Goal: Transaction & Acquisition: Obtain resource

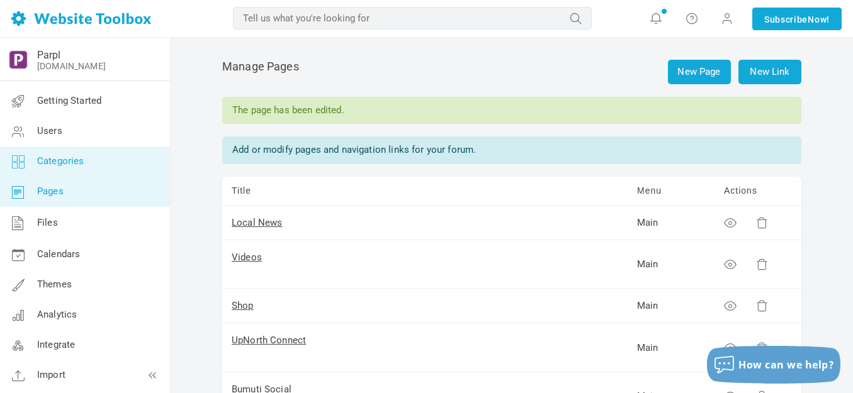
click at [63, 162] on span "Categories" at bounding box center [60, 160] width 47 height 11
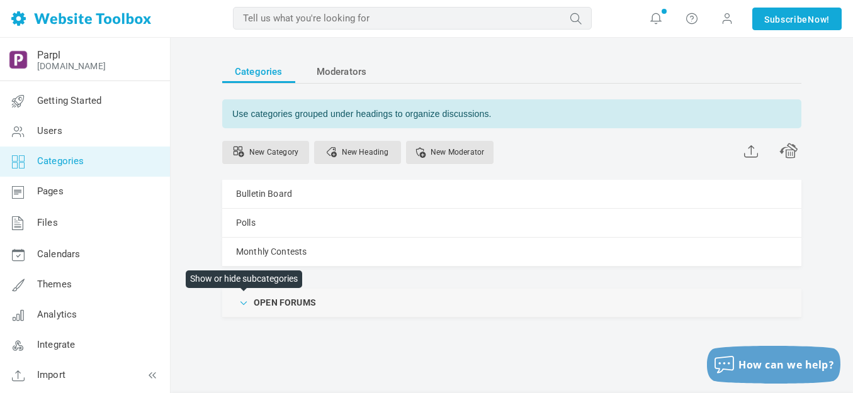
click at [244, 305] on span at bounding box center [244, 302] width 13 height 13
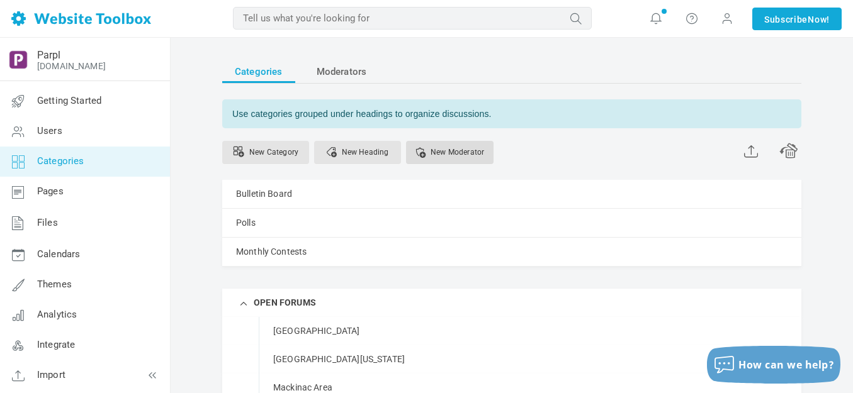
click at [449, 152] on link "New Moderator" at bounding box center [449, 152] width 87 height 23
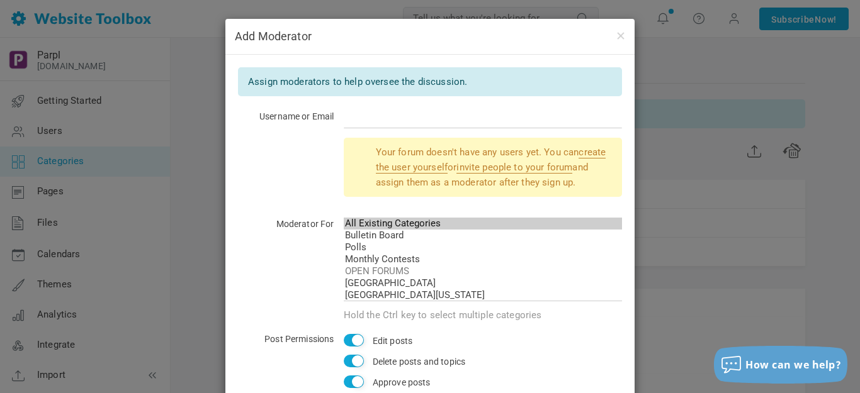
click at [279, 180] on div "Your forum doesn't have any users yet. You can create the user yourself or invi…" at bounding box center [430, 173] width 384 height 70
click at [616, 33] on button "button" at bounding box center [620, 35] width 10 height 14
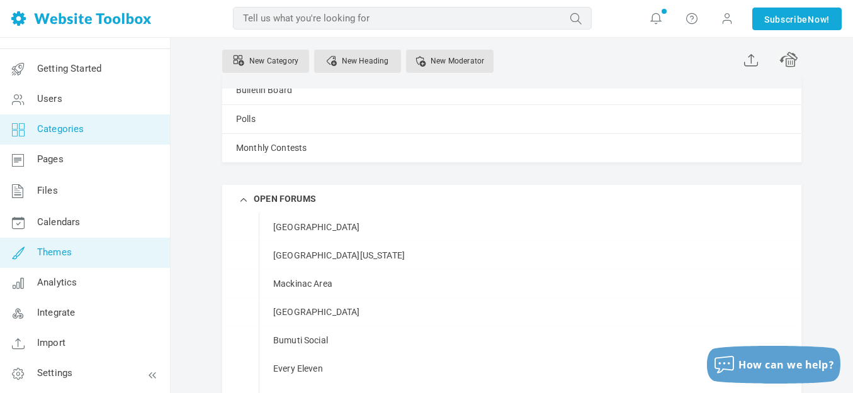
scroll to position [126, 0]
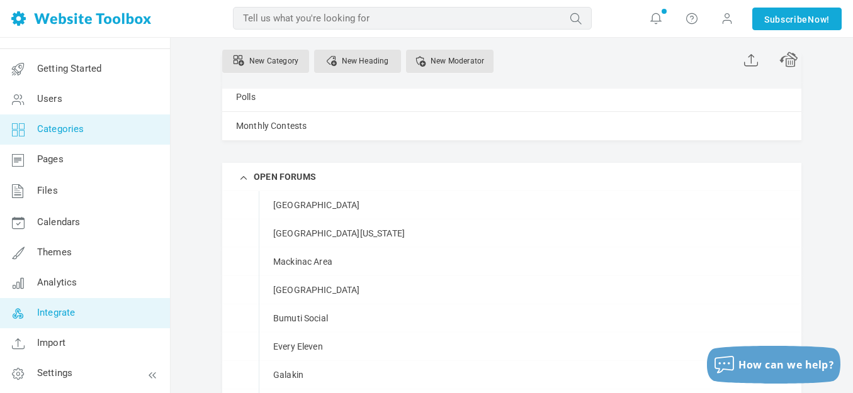
click at [55, 314] on span "Integrate" at bounding box center [56, 312] width 38 height 11
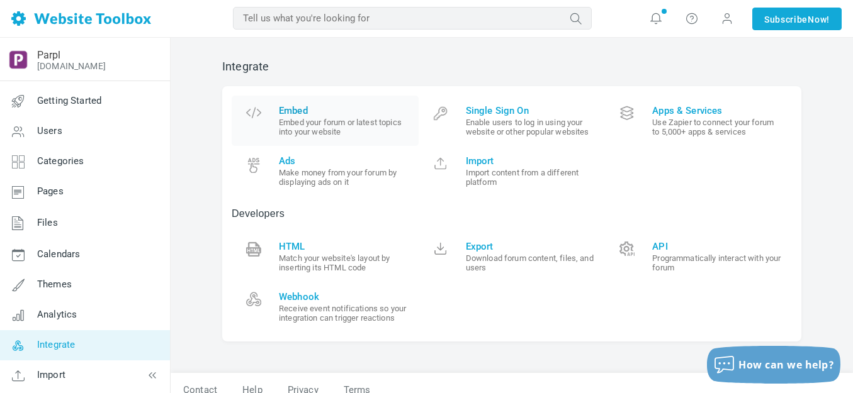
click at [299, 113] on span "Embed" at bounding box center [344, 110] width 130 height 11
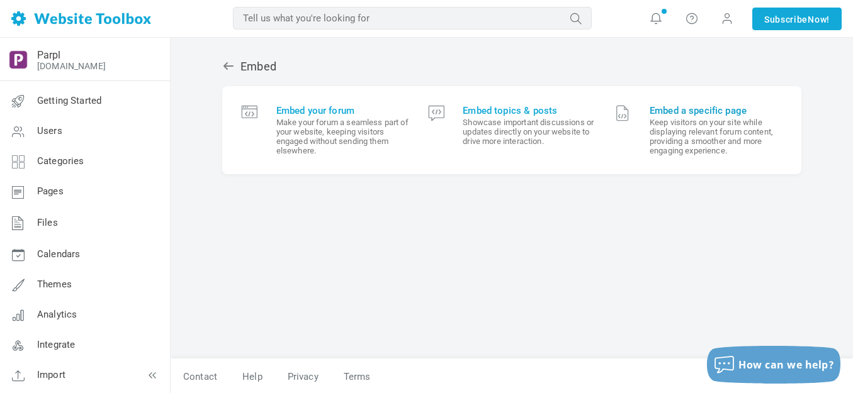
click at [679, 130] on small "Keep visitors on your site while displaying relevant forum content, providing a…" at bounding box center [715, 137] width 133 height 38
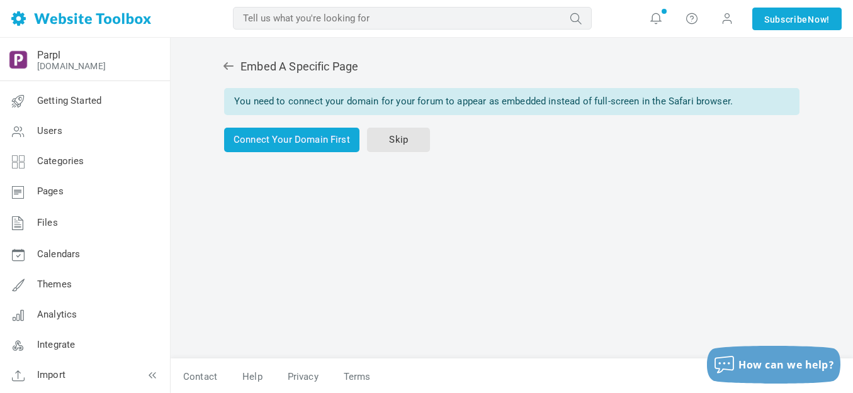
click at [227, 64] on icon at bounding box center [228, 66] width 10 height 8
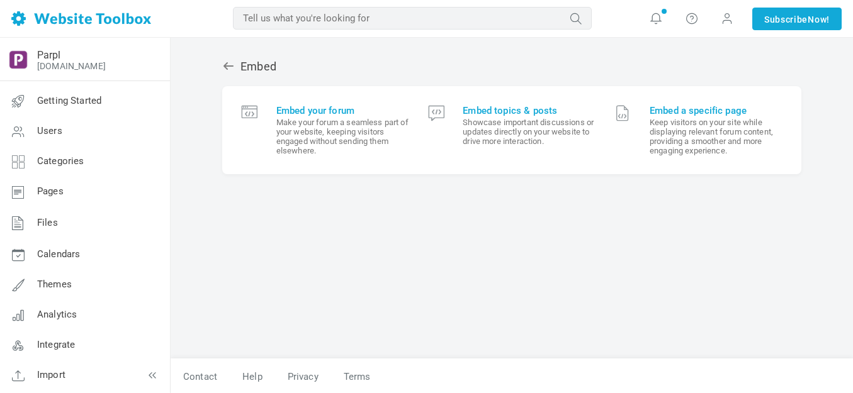
click at [309, 110] on span "Embed your forum" at bounding box center [342, 110] width 133 height 11
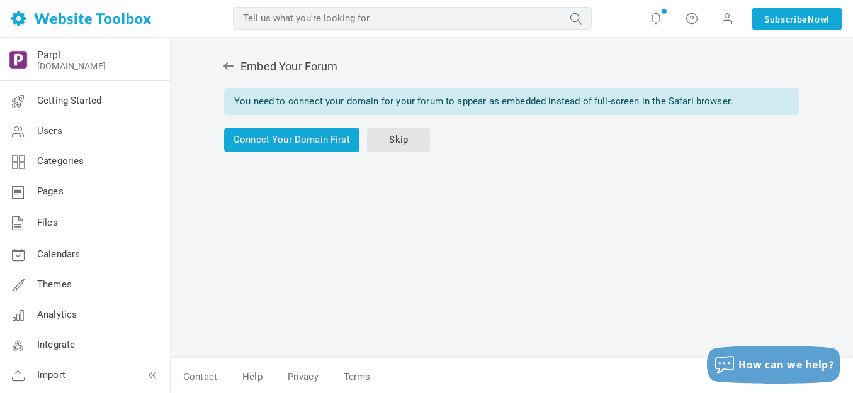
click at [226, 65] on icon at bounding box center [228, 66] width 10 height 8
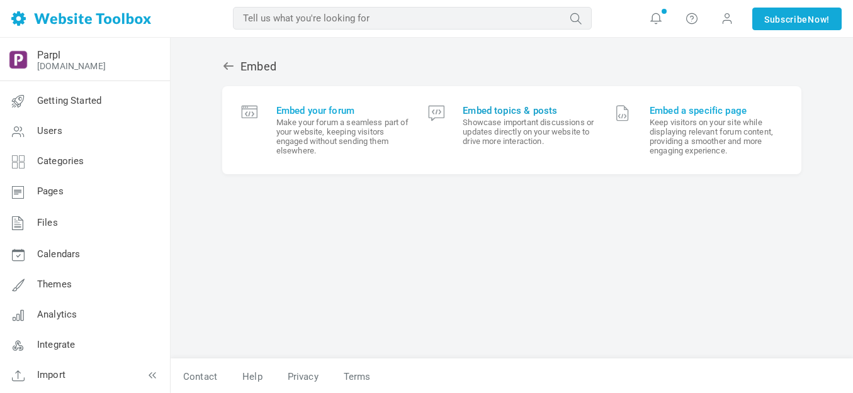
click at [504, 112] on span "Embed topics & posts" at bounding box center [529, 110] width 133 height 11
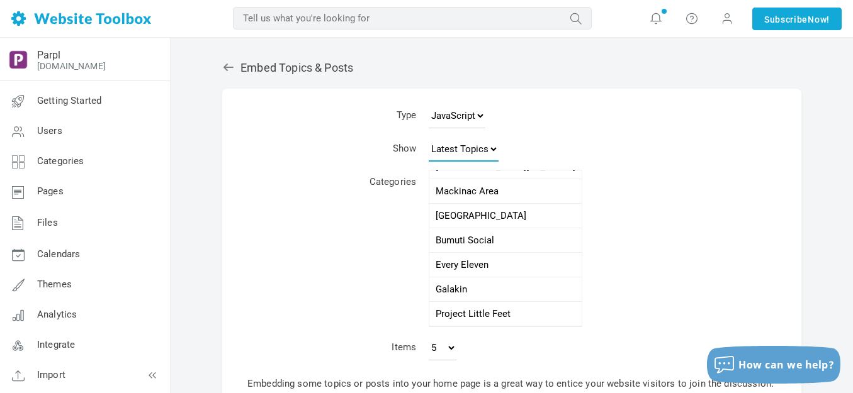
click at [495, 147] on select "Latest Topics Top Topics New Topics New Posts" at bounding box center [464, 149] width 70 height 25
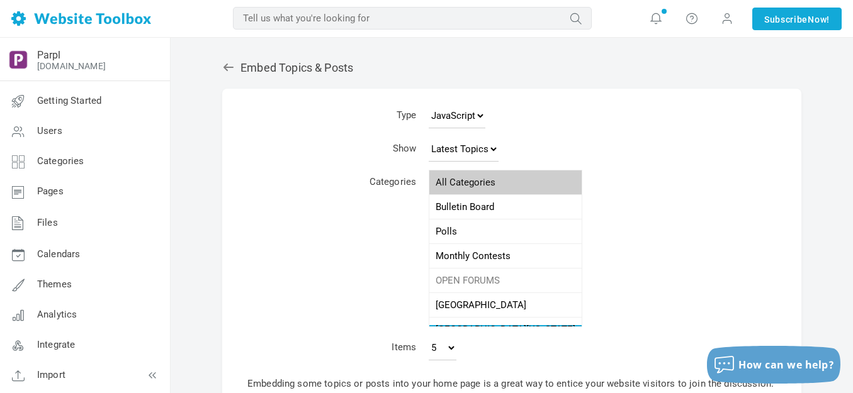
select select "988429"
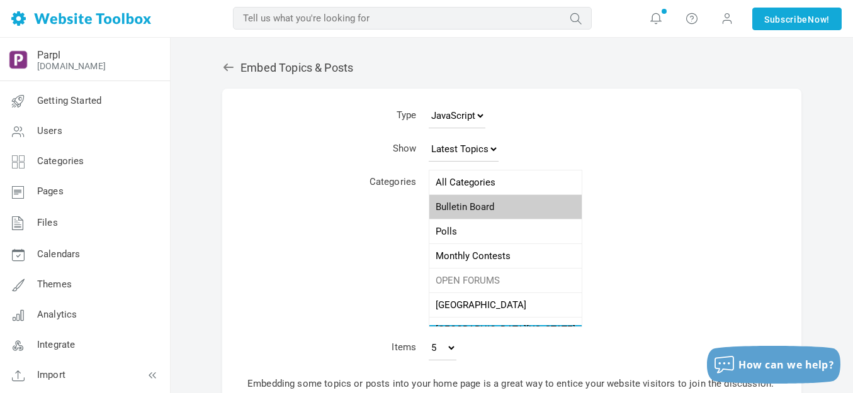
click at [483, 206] on option "Bulletin Board" at bounding box center [505, 207] width 152 height 25
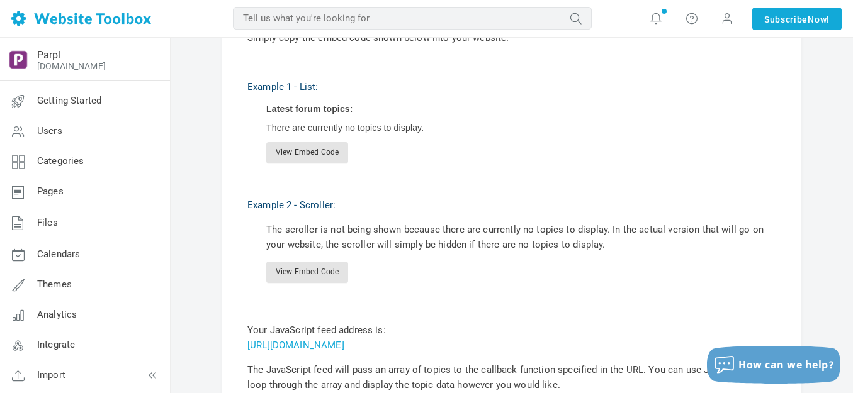
scroll to position [378, 0]
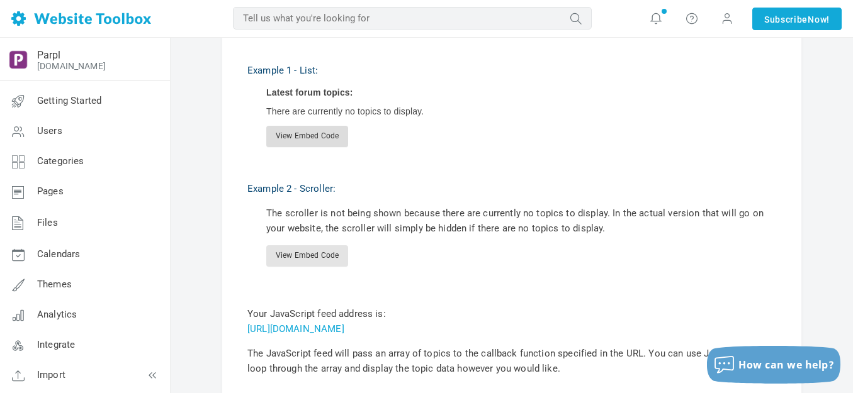
click at [325, 138] on link "View Embed Code" at bounding box center [307, 136] width 82 height 21
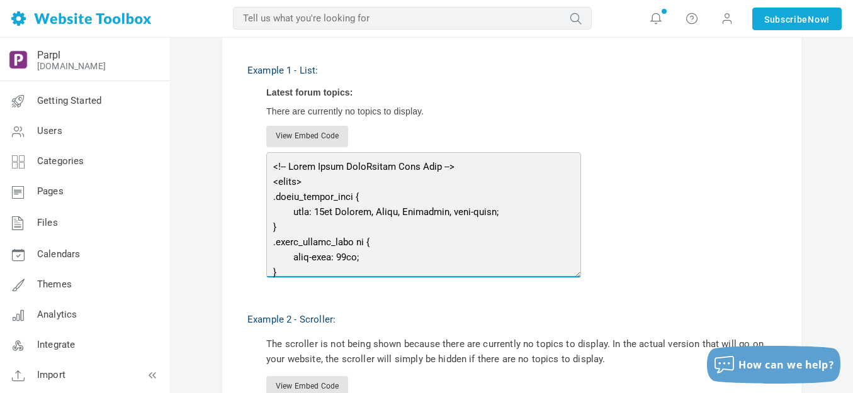
click at [318, 168] on textarea at bounding box center [423, 215] width 315 height 126
